Goal: Information Seeking & Learning: Learn about a topic

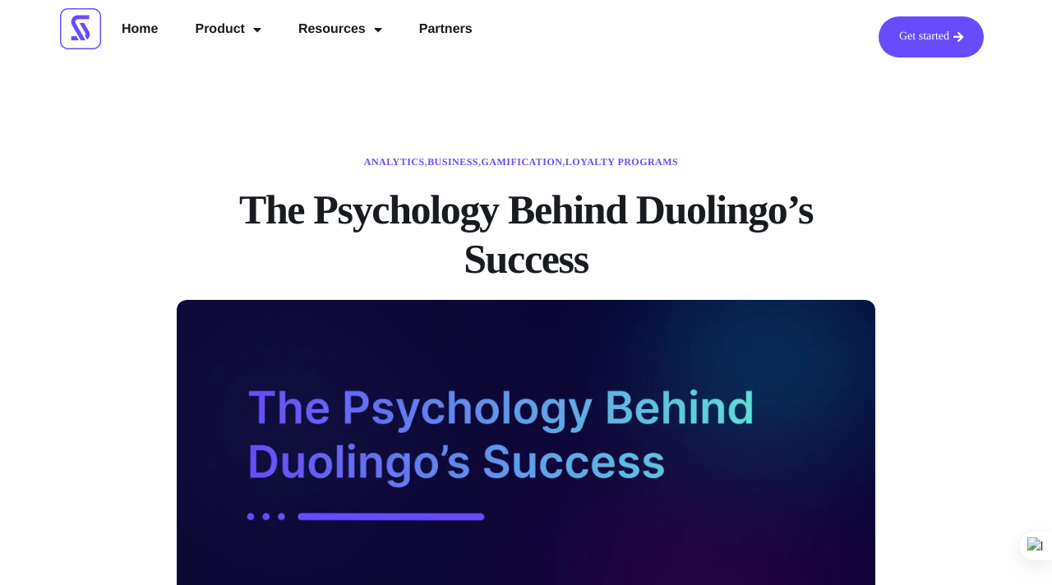
click at [613, 255] on h1 "The Psychology Behind Duolingo’s Success" at bounding box center [526, 234] width 699 height 99
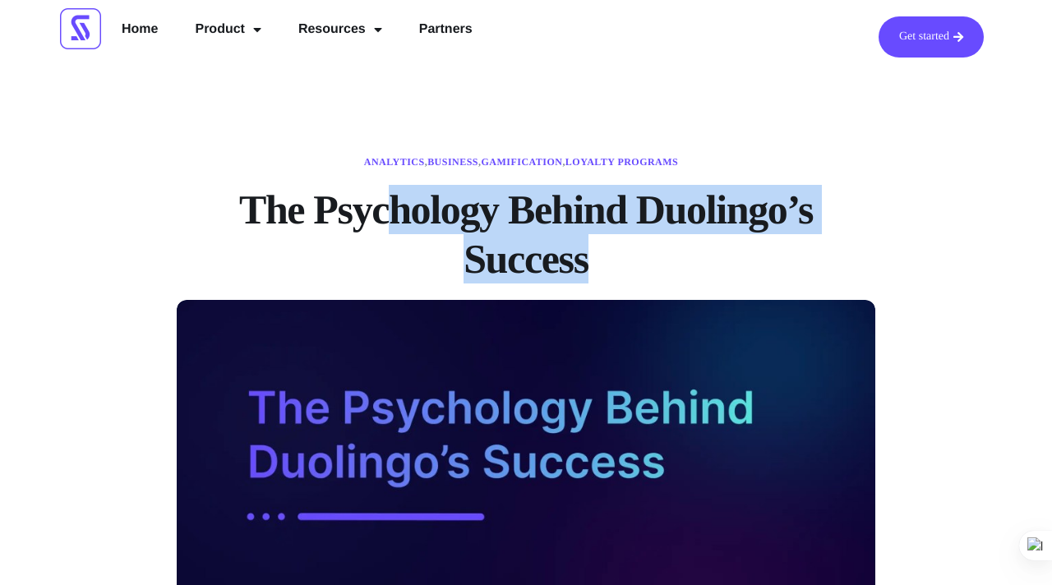
drag, startPoint x: 605, startPoint y: 272, endPoint x: 386, endPoint y: 211, distance: 227.0
click at [386, 211] on h1 "The Psychology Behind Duolingo’s Success" at bounding box center [526, 234] width 699 height 99
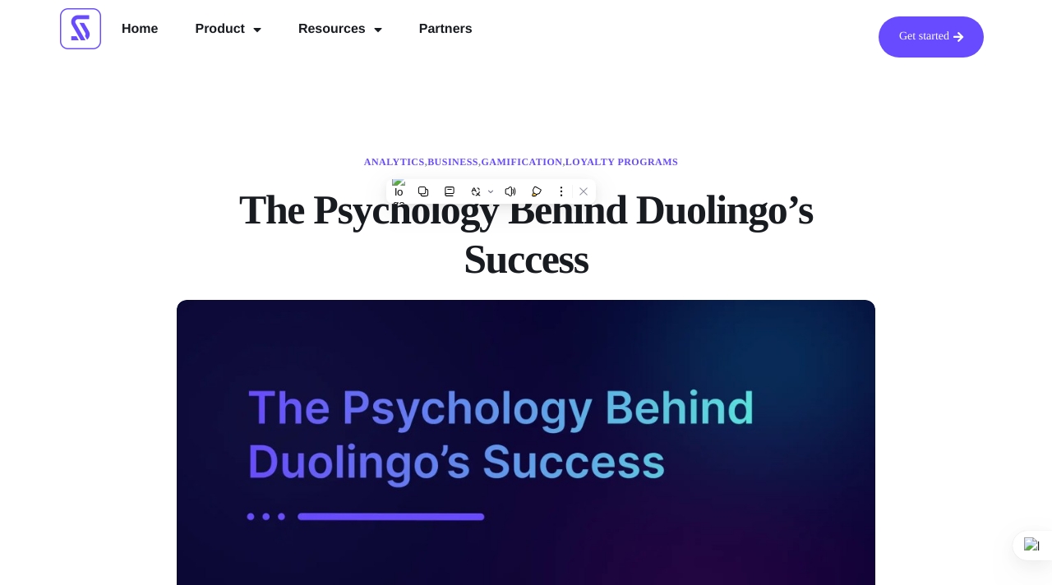
click at [497, 246] on h1 "The Psychology Behind Duolingo’s Success" at bounding box center [526, 234] width 699 height 99
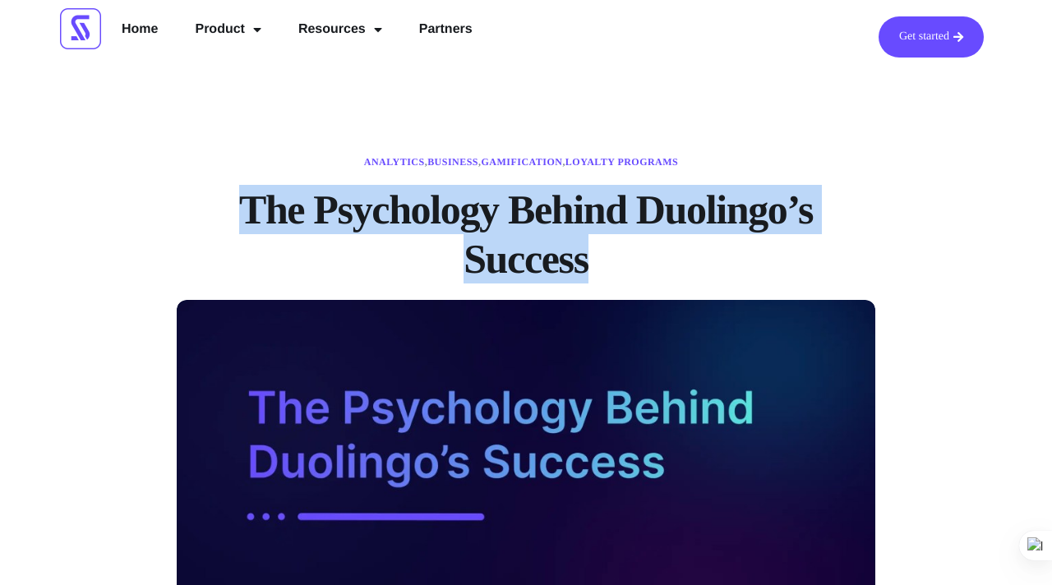
drag, startPoint x: 587, startPoint y: 266, endPoint x: 249, endPoint y: 217, distance: 341.4
click at [249, 217] on h1 "The Psychology Behind Duolingo’s Success" at bounding box center [526, 234] width 699 height 99
copy h1 "The Psychology Behind Duolingo’s Success"
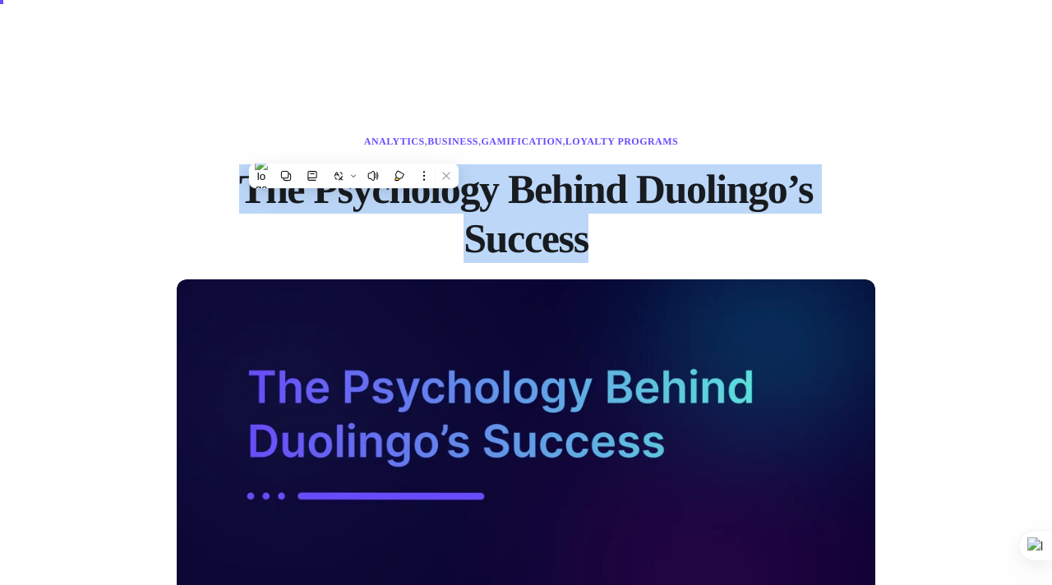
click at [841, 224] on h1 "The Psychology Behind Duolingo’s Success" at bounding box center [526, 213] width 699 height 99
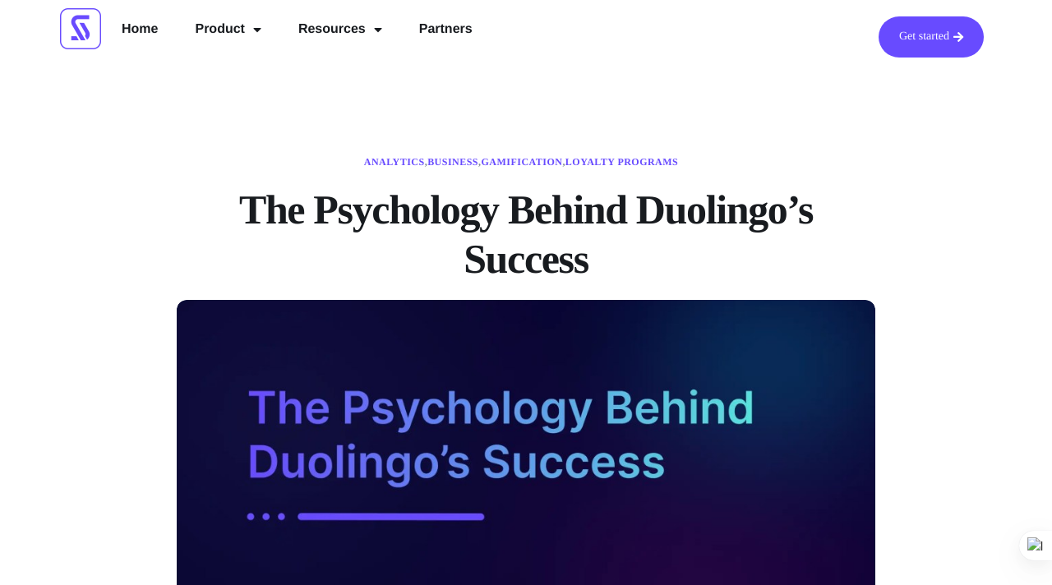
click at [76, 35] on img at bounding box center [80, 28] width 41 height 41
